Goal: Information Seeking & Learning: Check status

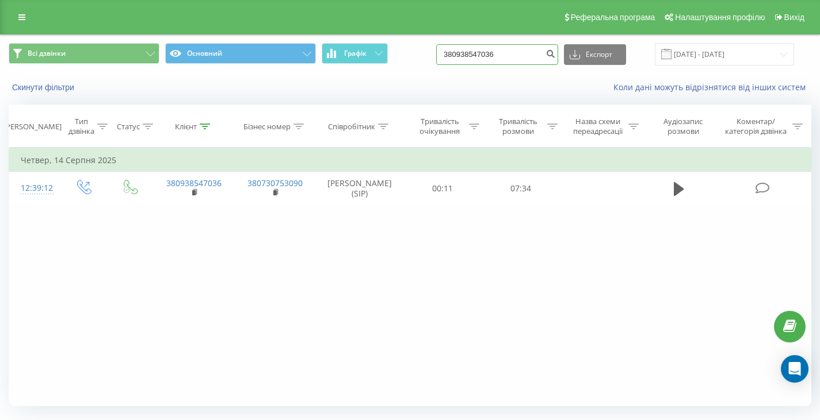
drag, startPoint x: 511, startPoint y: 52, endPoint x: 424, endPoint y: 38, distance: 88.6
click at [424, 38] on div "Всі дзвінки Основний Графік 380938547036 Експорт .csv .xls .xlsx [DATE] - [DATE]" at bounding box center [410, 54] width 818 height 39
paste input "674445767"
type input "380674445767"
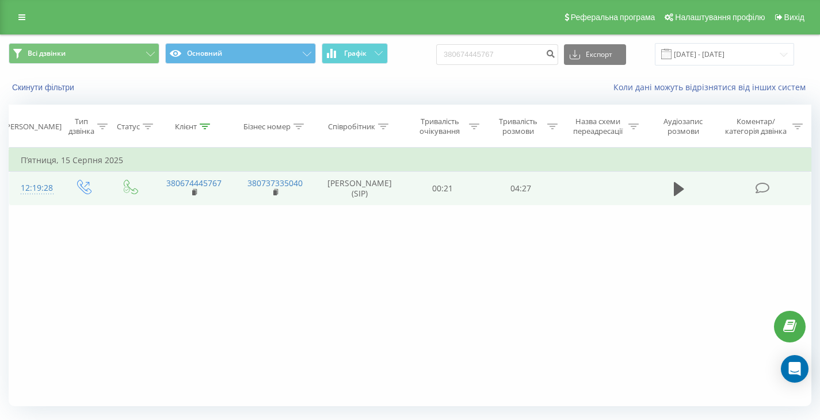
click at [46, 188] on div "12:19:28" at bounding box center [34, 188] width 27 height 22
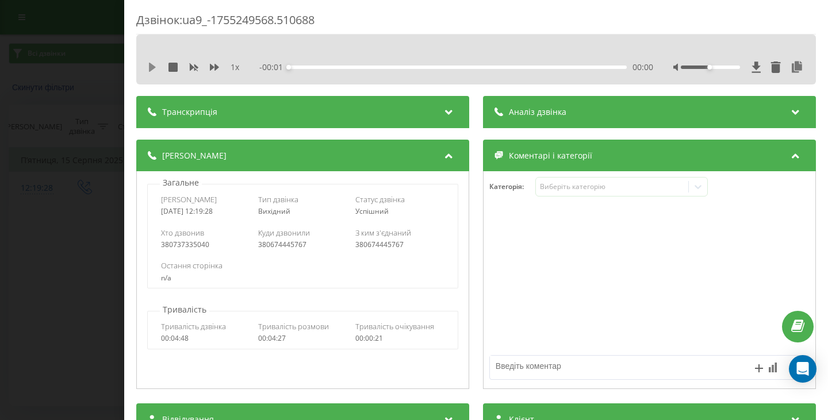
click at [155, 64] on icon at bounding box center [152, 67] width 9 height 9
click at [311, 68] on div "00:04" at bounding box center [458, 67] width 338 height 3
drag, startPoint x: 317, startPoint y: 67, endPoint x: 331, endPoint y: 67, distance: 13.2
click at [328, 67] on div "00:19" at bounding box center [458, 67] width 338 height 3
click at [339, 67] on div "00:33" at bounding box center [458, 67] width 338 height 3
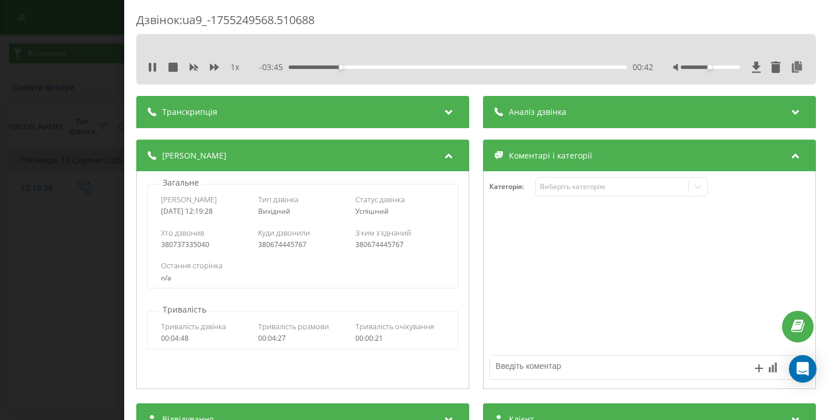
click at [347, 67] on div "00:42" at bounding box center [458, 67] width 338 height 3
click at [361, 67] on div "00:55" at bounding box center [458, 67] width 338 height 3
click at [371, 67] on div "00:59" at bounding box center [458, 67] width 338 height 3
drag, startPoint x: 393, startPoint y: 67, endPoint x: 420, endPoint y: 67, distance: 27.6
click at [406, 67] on div "01:24" at bounding box center [458, 67] width 338 height 3
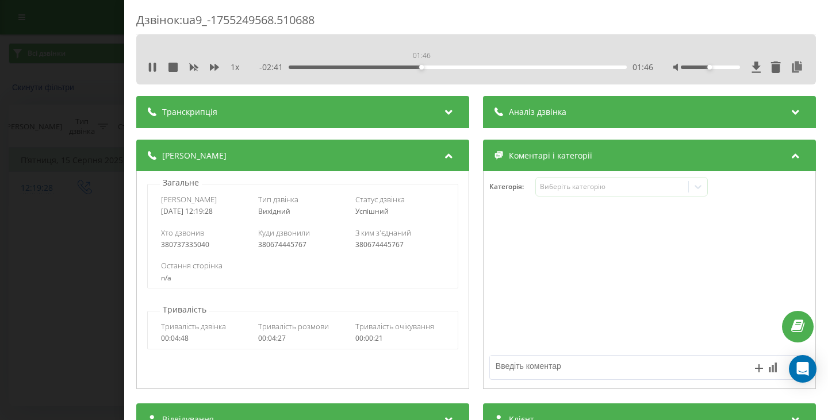
drag, startPoint x: 420, startPoint y: 67, endPoint x: 428, endPoint y: 67, distance: 8.1
click at [426, 67] on div "01:46" at bounding box center [458, 67] width 338 height 3
drag, startPoint x: 457, startPoint y: 71, endPoint x: 465, endPoint y: 71, distance: 8.6
click at [464, 71] on div "- 02:30 01:57 01:57" at bounding box center [456, 68] width 394 height 12
click at [478, 70] on div "- 02:30 01:57 01:57" at bounding box center [456, 68] width 394 height 12
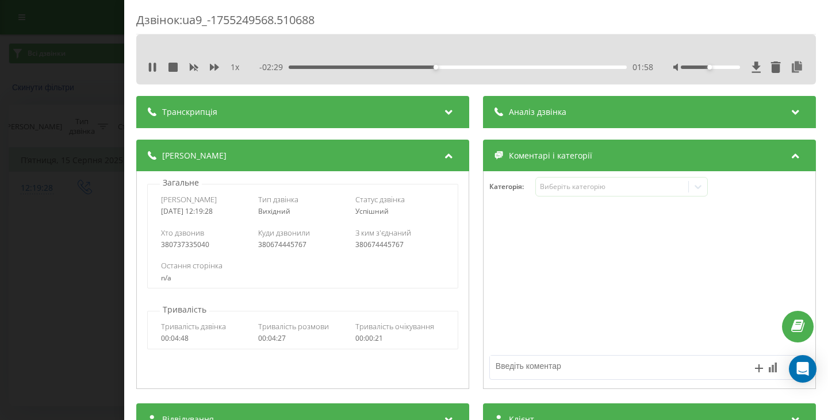
click at [477, 66] on div "01:58" at bounding box center [458, 67] width 338 height 3
click at [512, 66] on div "00:00" at bounding box center [458, 67] width 338 height 3
click at [179, 66] on div "1 x" at bounding box center [200, 68] width 104 height 12
click at [177, 66] on icon at bounding box center [173, 67] width 9 height 9
click at [51, 114] on div "Дзвінок : ua9_-1755249568.510688 1 x - 04:28 00:00 00:00 Транскрипція Для AI-ан…" at bounding box center [414, 210] width 828 height 420
